Goal: Information Seeking & Learning: Learn about a topic

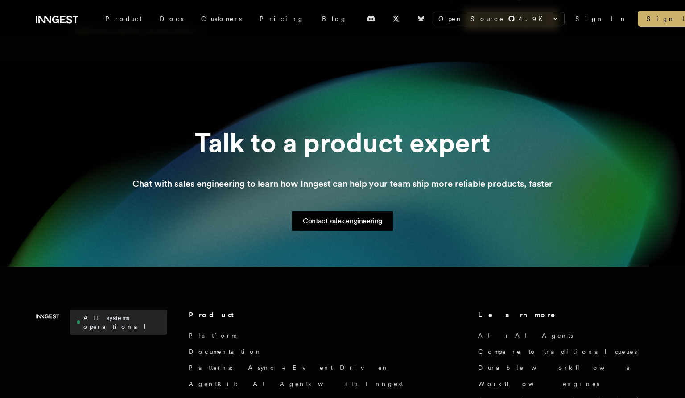
scroll to position [826, 0]
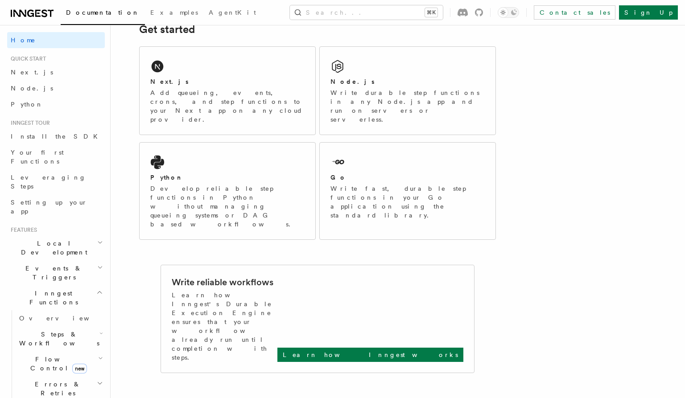
scroll to position [140, 0]
click at [413, 350] on p "Learn how Inngest works" at bounding box center [370, 354] width 175 height 9
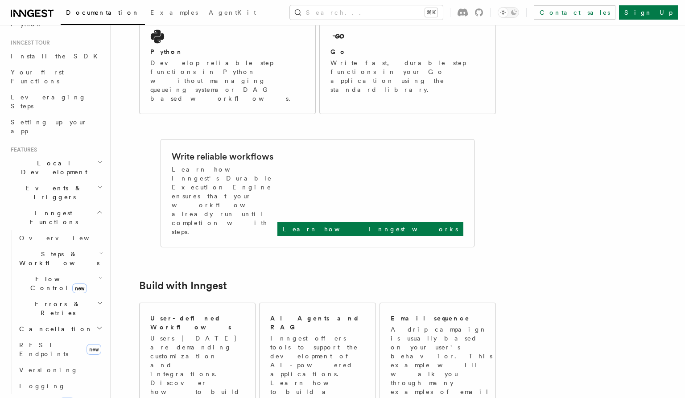
scroll to position [81, 0]
click at [24, 397] on span "Realtime new" at bounding box center [40, 401] width 67 height 9
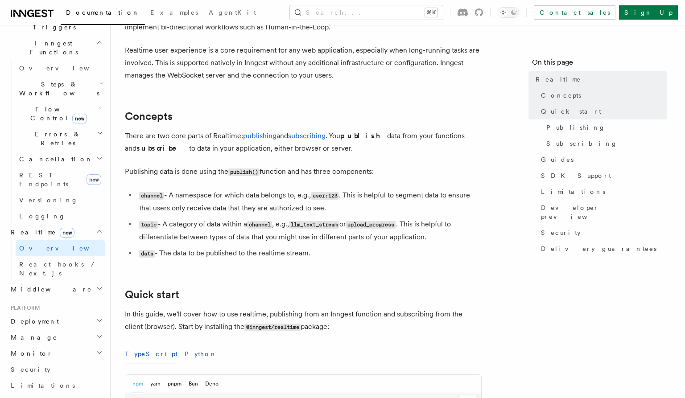
scroll to position [251, 0]
click at [54, 312] on h2 "Deployment" at bounding box center [56, 320] width 98 height 16
click at [64, 259] on span "React hooks / Next.js" at bounding box center [58, 267] width 79 height 16
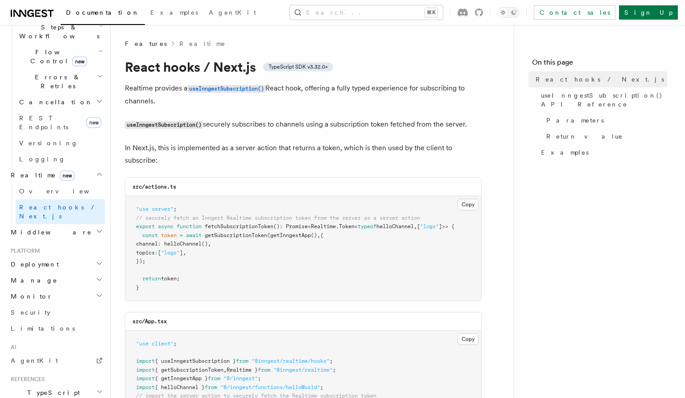
scroll to position [365, 0]
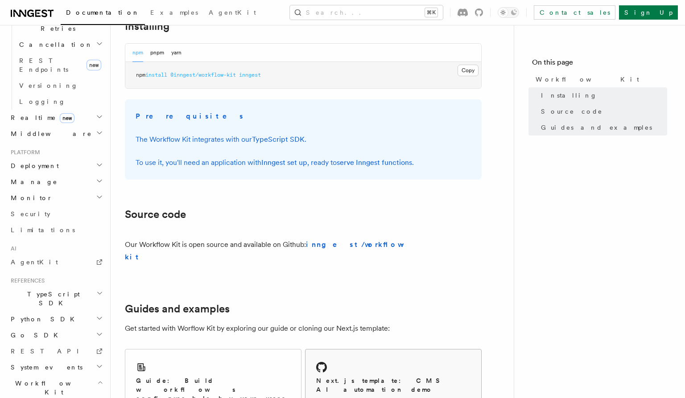
scroll to position [548, 0]
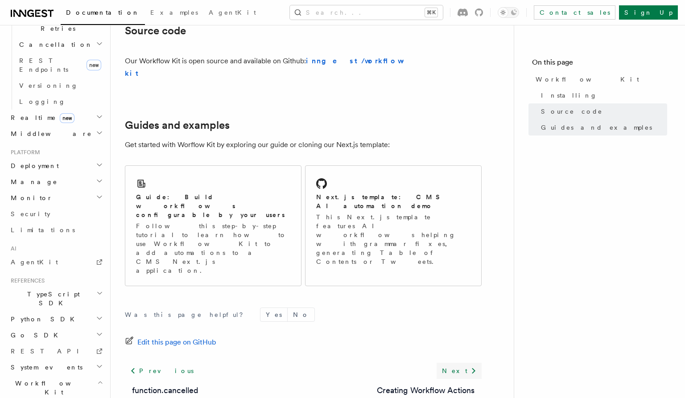
click at [464, 363] on link "Next" at bounding box center [458, 371] width 45 height 16
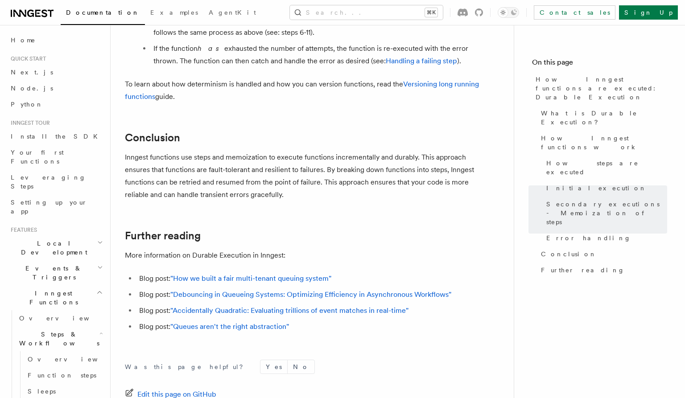
scroll to position [1648, 0]
